Goal: Navigation & Orientation: Find specific page/section

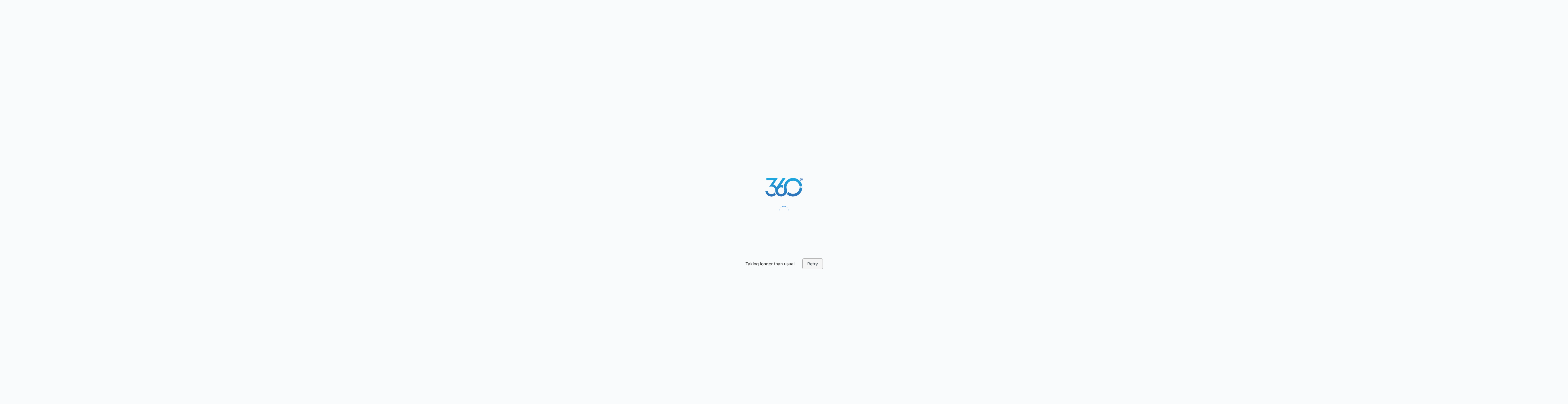
click at [783, 264] on button "Retry" at bounding box center [813, 264] width 21 height 11
click at [783, 264] on button "Retry" at bounding box center [813, 264] width 21 height 11
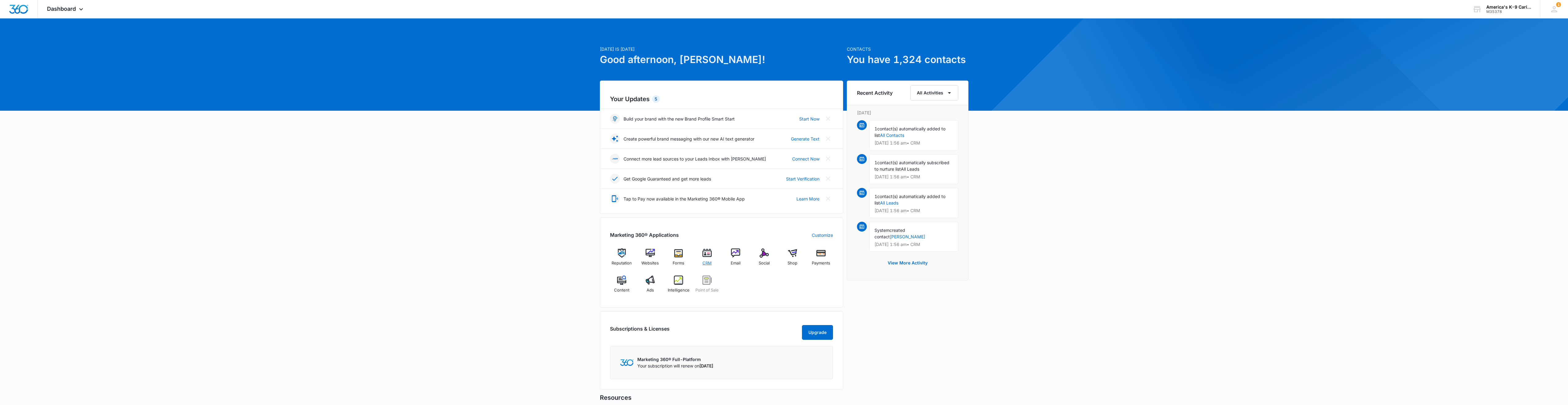
click at [707, 253] on img at bounding box center [707, 253] width 9 height 9
